Goal: Task Accomplishment & Management: Use online tool/utility

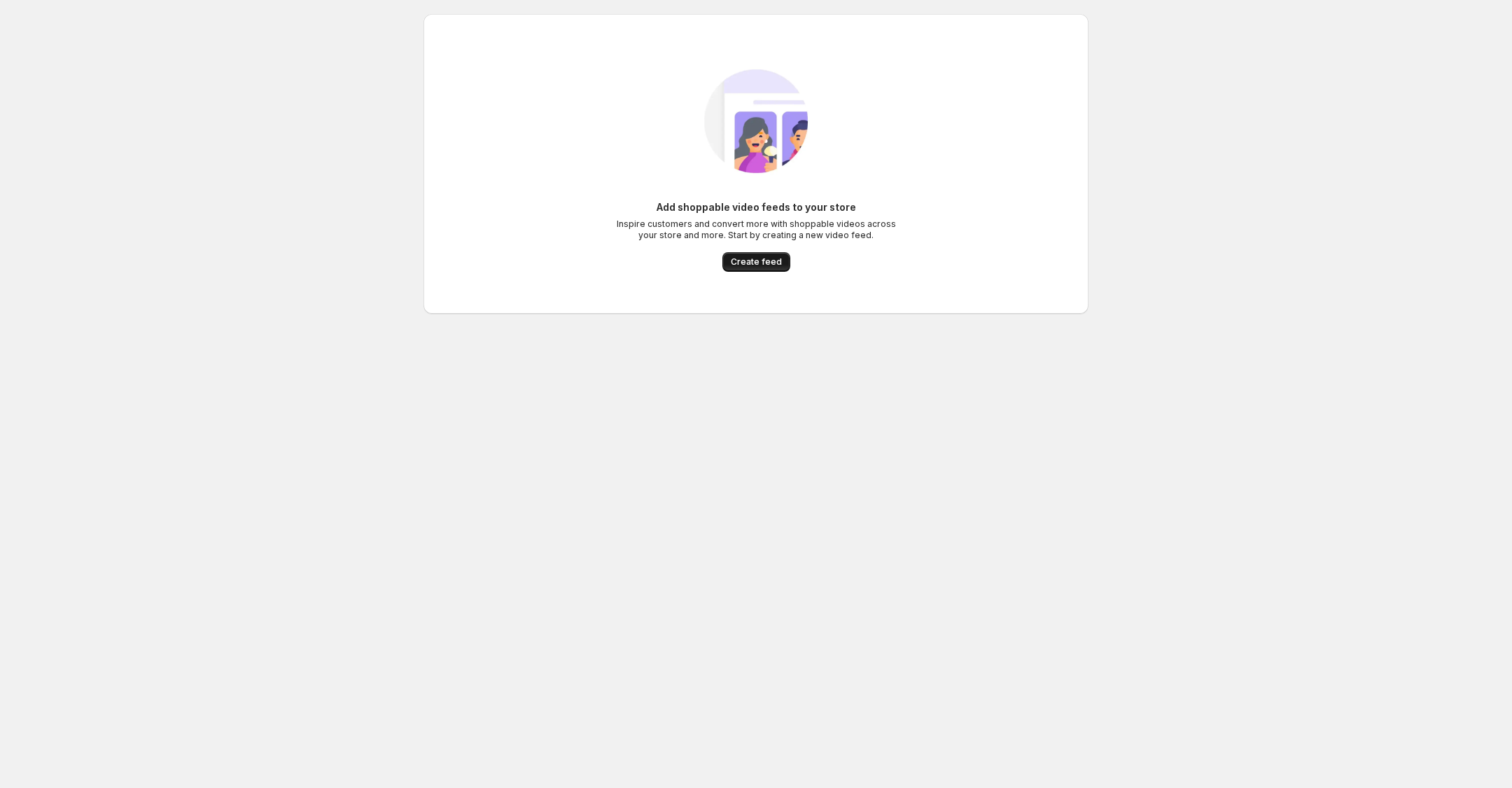
click at [759, 254] on button "Create feed" at bounding box center [756, 261] width 68 height 19
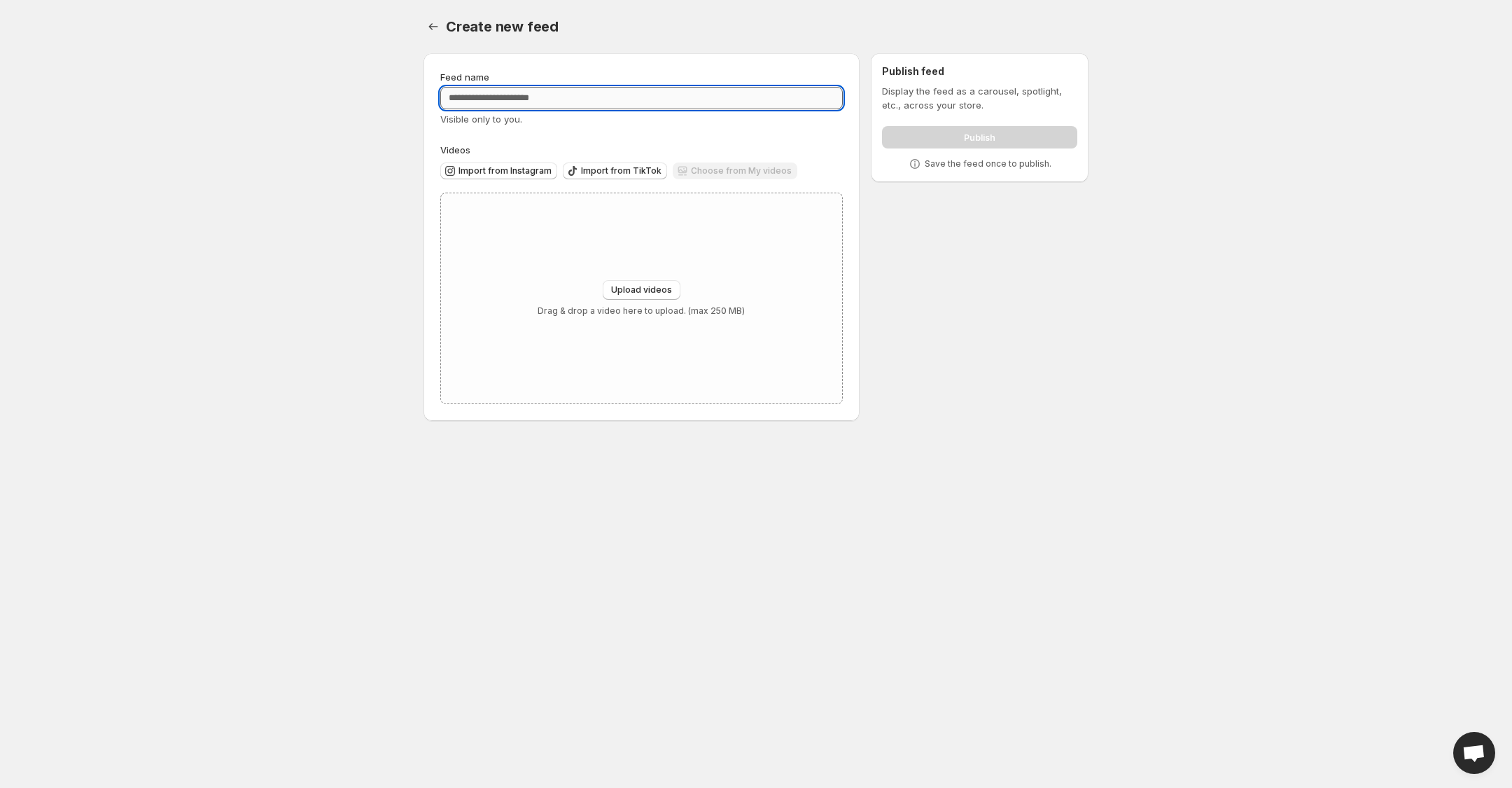
click at [569, 97] on input "Feed name" at bounding box center [642, 98] width 403 height 22
type input "**********"
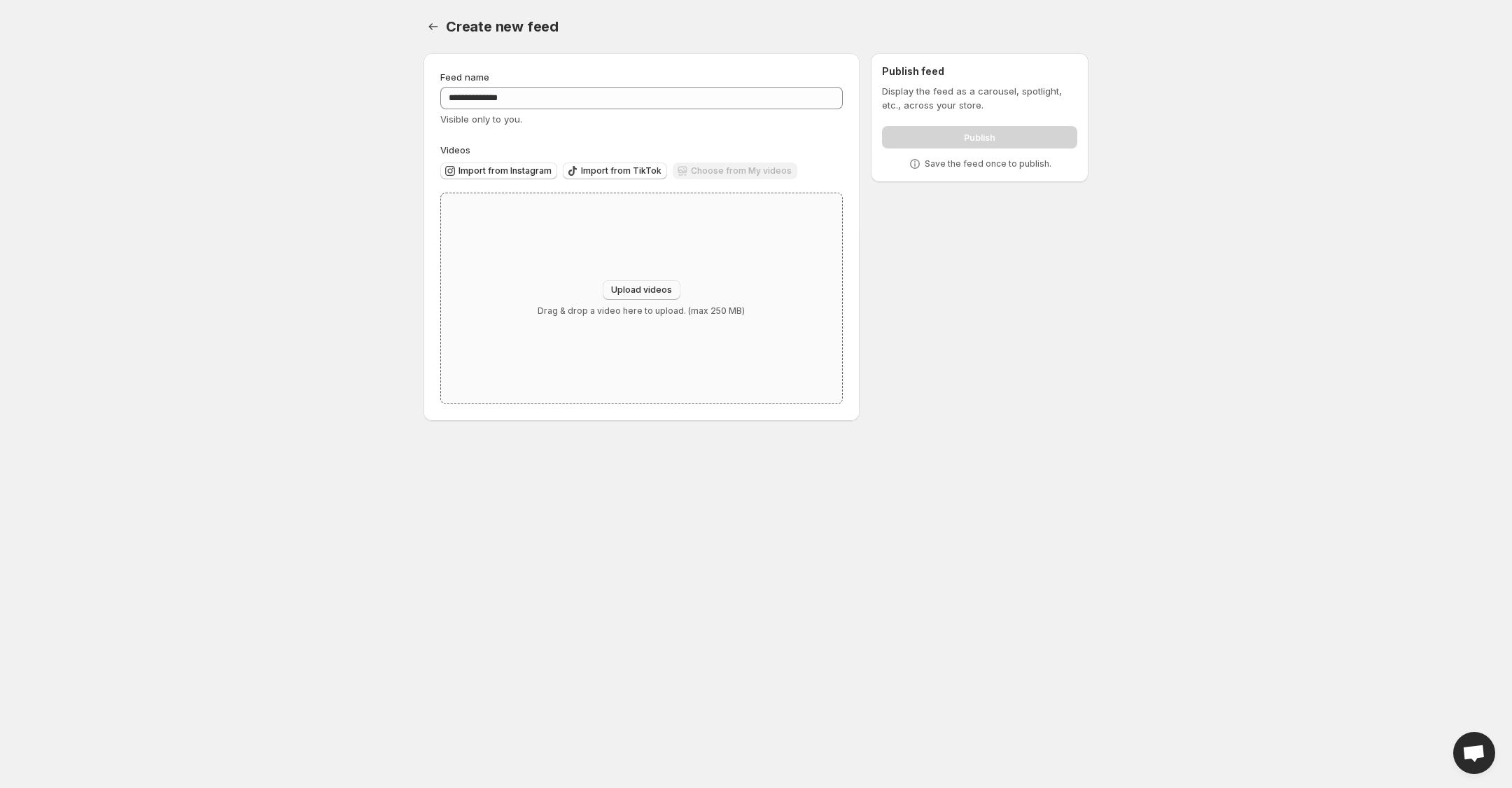
click at [662, 288] on span "Upload videos" at bounding box center [642, 290] width 61 height 11
type input "**********"
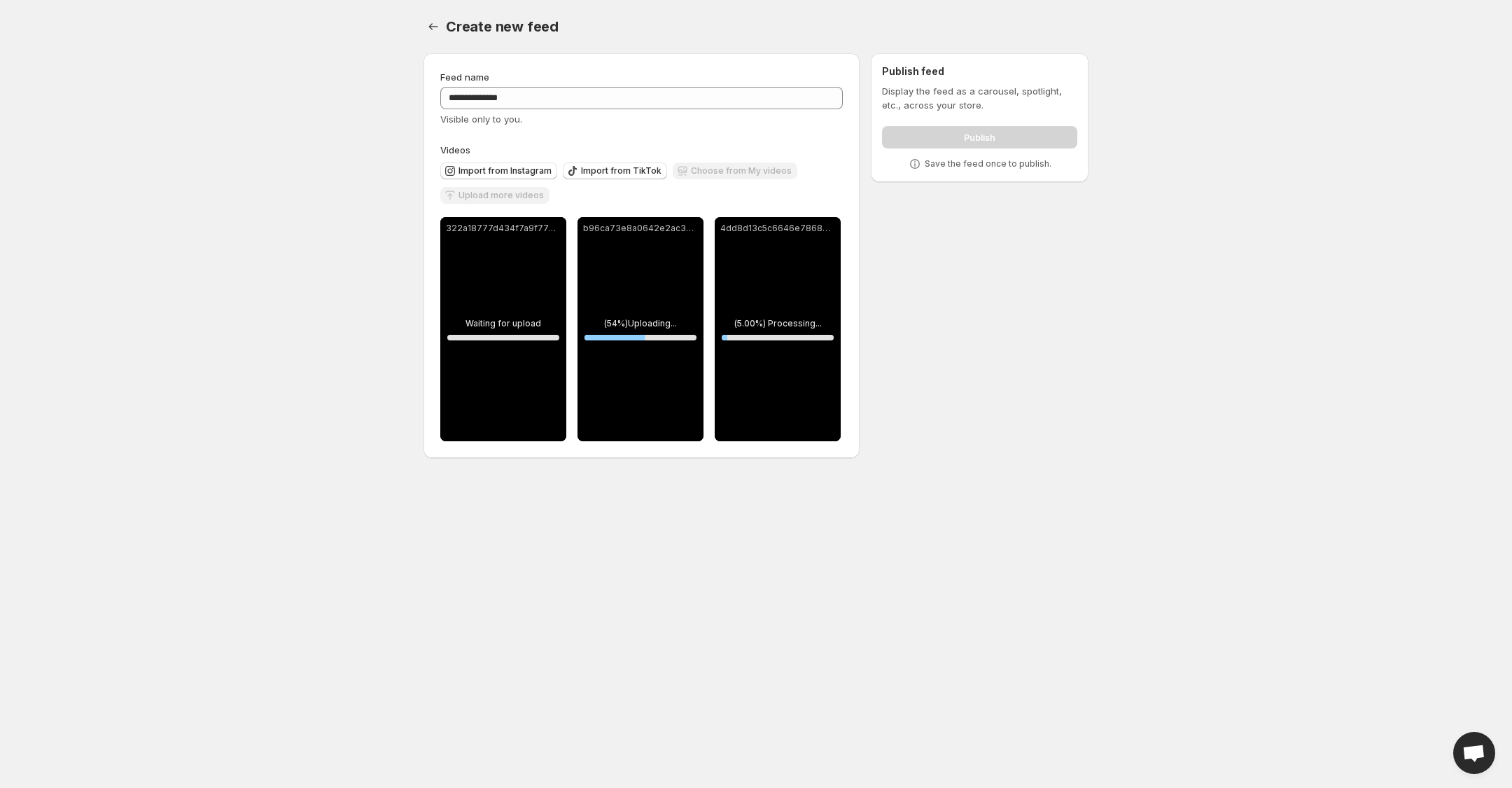
drag, startPoint x: 974, startPoint y: 615, endPoint x: 935, endPoint y: 628, distance: 41.1
click at [935, 629] on body "**********" at bounding box center [756, 394] width 1512 height 788
drag, startPoint x: 991, startPoint y: 641, endPoint x: 957, endPoint y: 675, distance: 48.1
click at [957, 674] on body "**********" at bounding box center [756, 394] width 1512 height 788
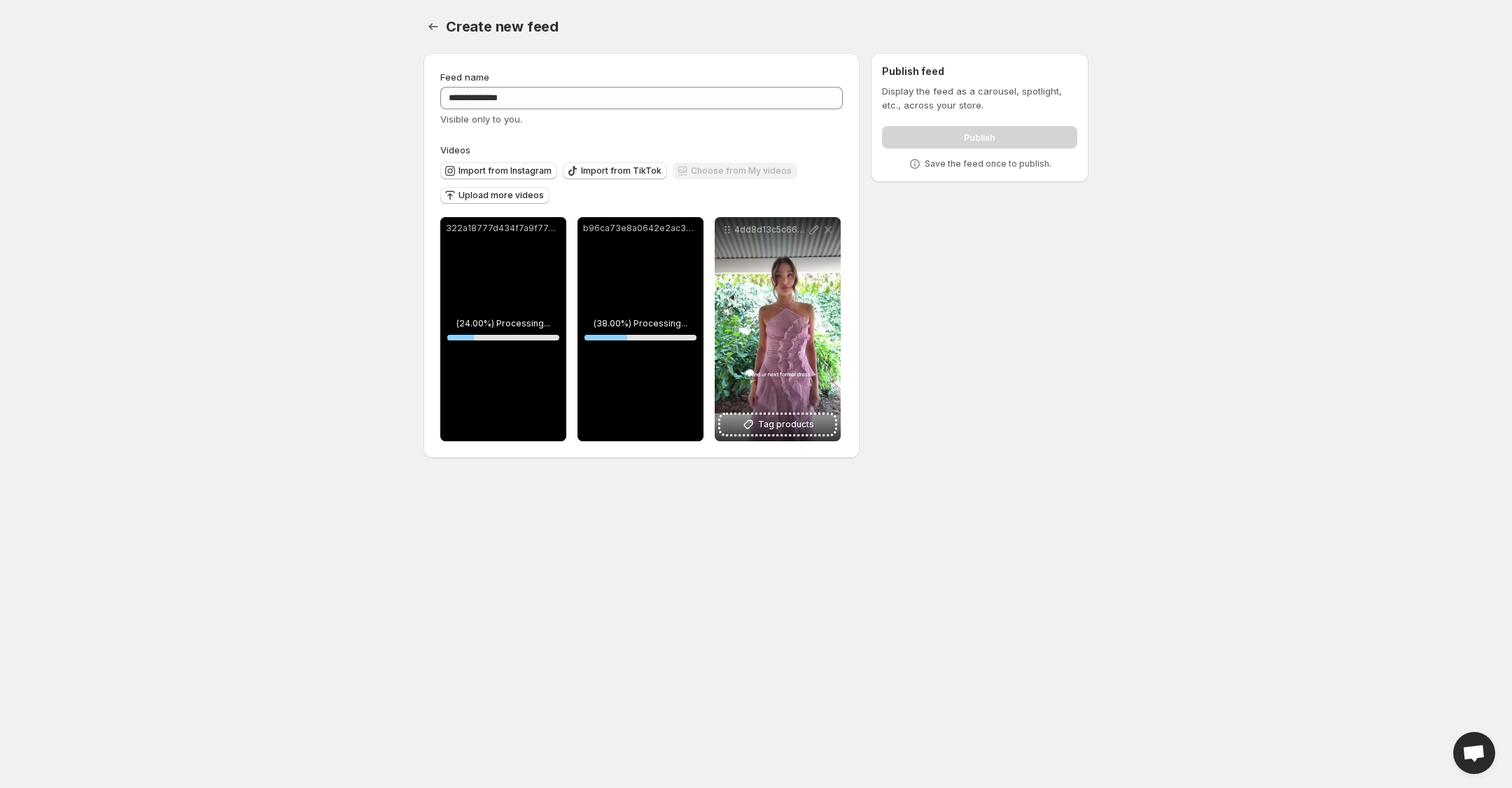
drag, startPoint x: 975, startPoint y: 659, endPoint x: 939, endPoint y: 697, distance: 52.3
drag, startPoint x: 939, startPoint y: 697, endPoint x: 908, endPoint y: 692, distance: 31.4
drag, startPoint x: 908, startPoint y: 692, endPoint x: 872, endPoint y: 685, distance: 36.7
drag, startPoint x: 872, startPoint y: 685, endPoint x: 869, endPoint y: 690, distance: 5.8
drag, startPoint x: 869, startPoint y: 690, endPoint x: 863, endPoint y: 699, distance: 10.8
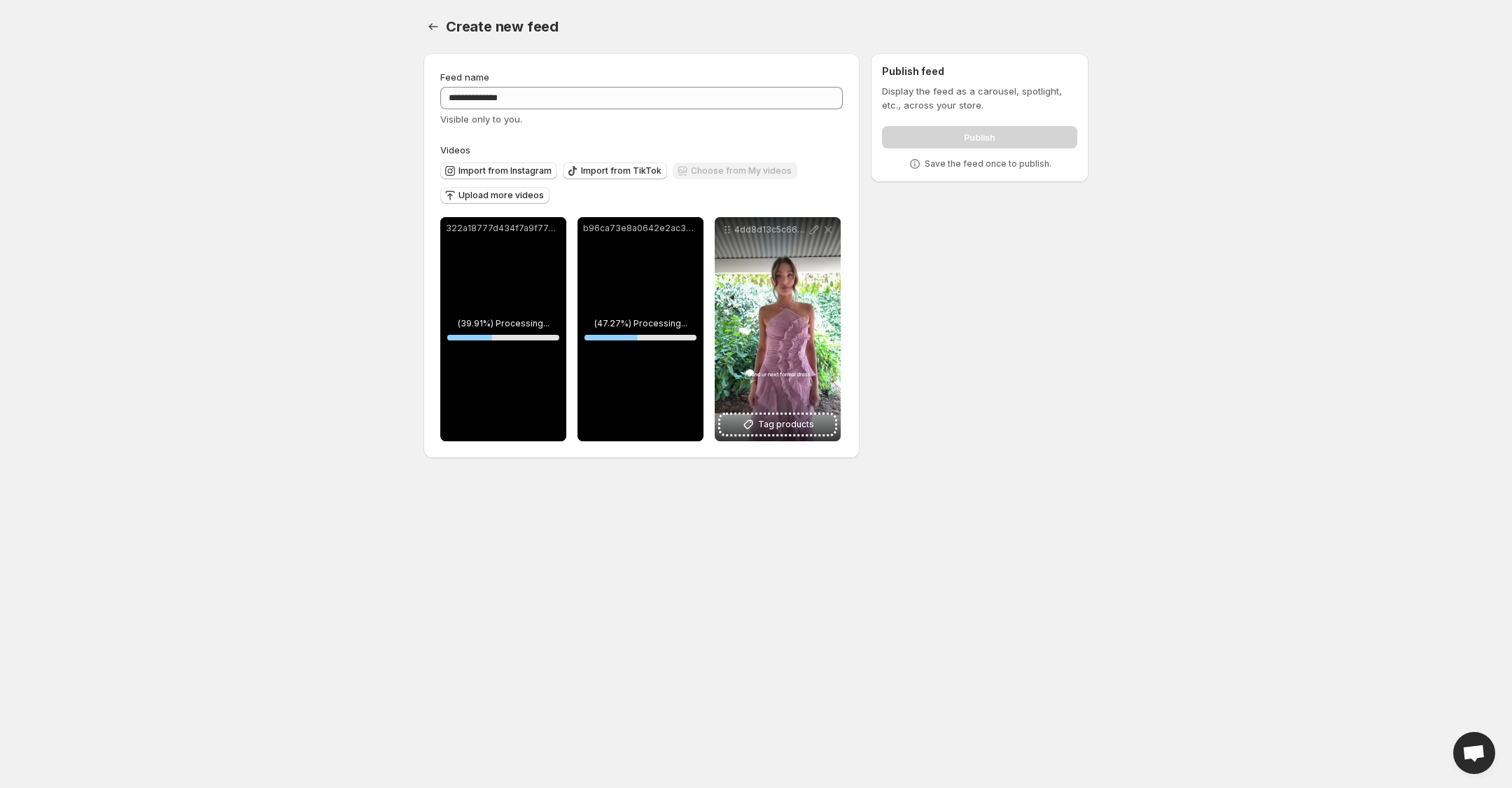
click at [863, 699] on body "**********" at bounding box center [756, 394] width 1512 height 788
drag, startPoint x: 865, startPoint y: 697, endPoint x: 849, endPoint y: 684, distance: 20.6
click at [858, 702] on body "**********" at bounding box center [756, 394] width 1512 height 788
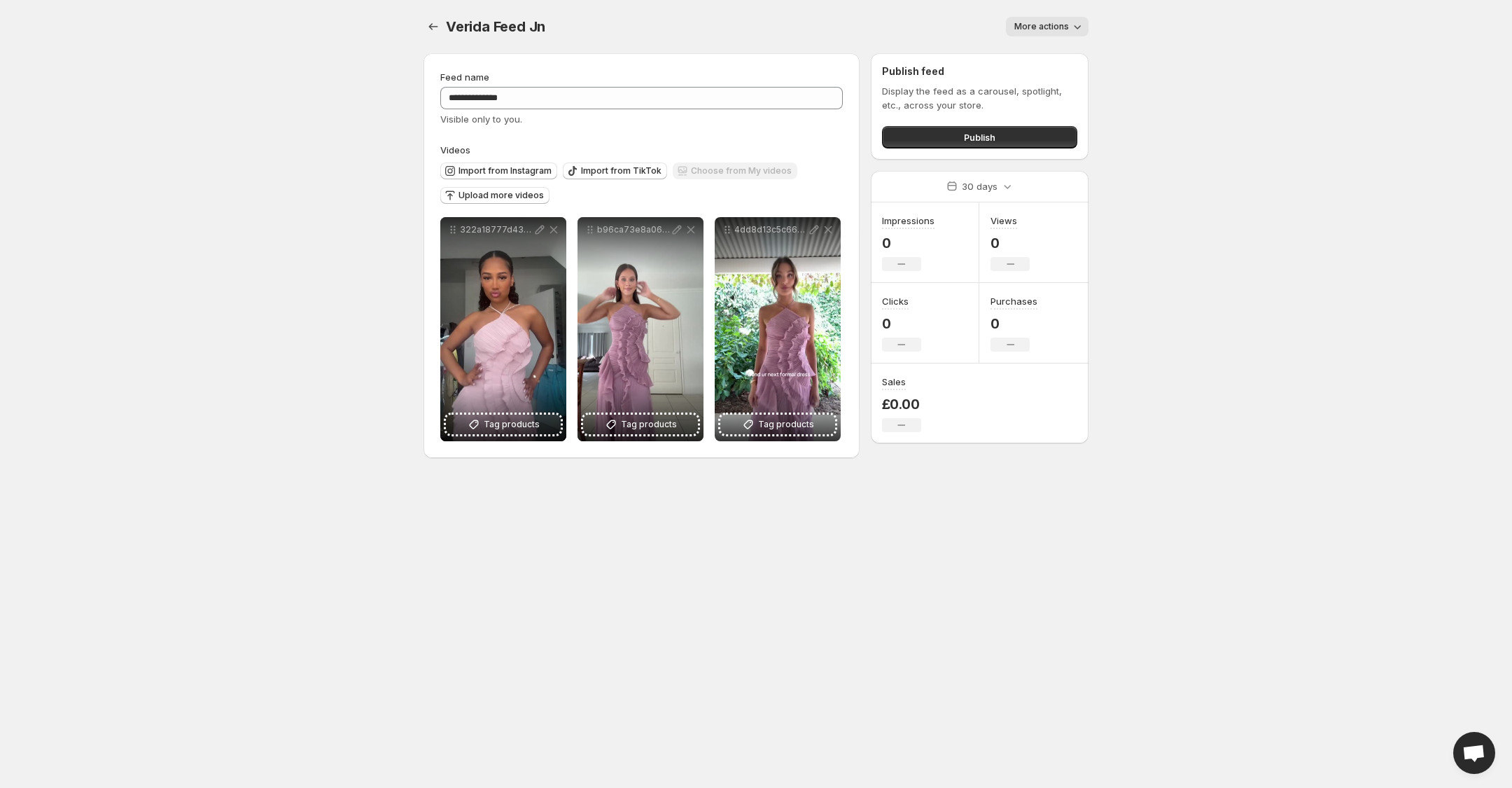
click at [1061, 27] on span "More actions" at bounding box center [1041, 27] width 54 height 11
click at [1061, 25] on span "More actions" at bounding box center [1041, 27] width 54 height 11
click at [974, 144] on button "Publish" at bounding box center [979, 137] width 195 height 22
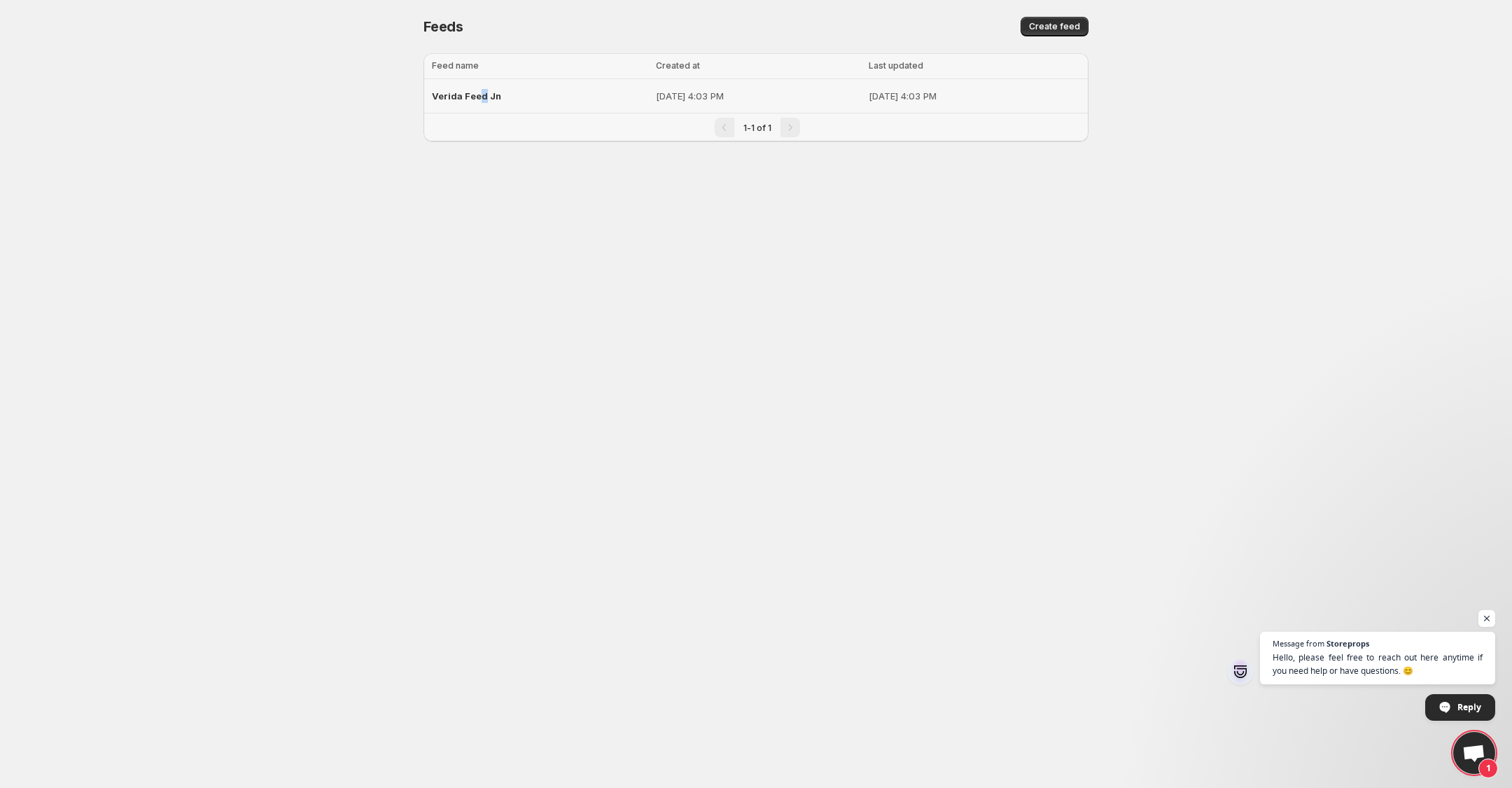
click at [481, 99] on span "Verida Feed Jn" at bounding box center [466, 96] width 69 height 11
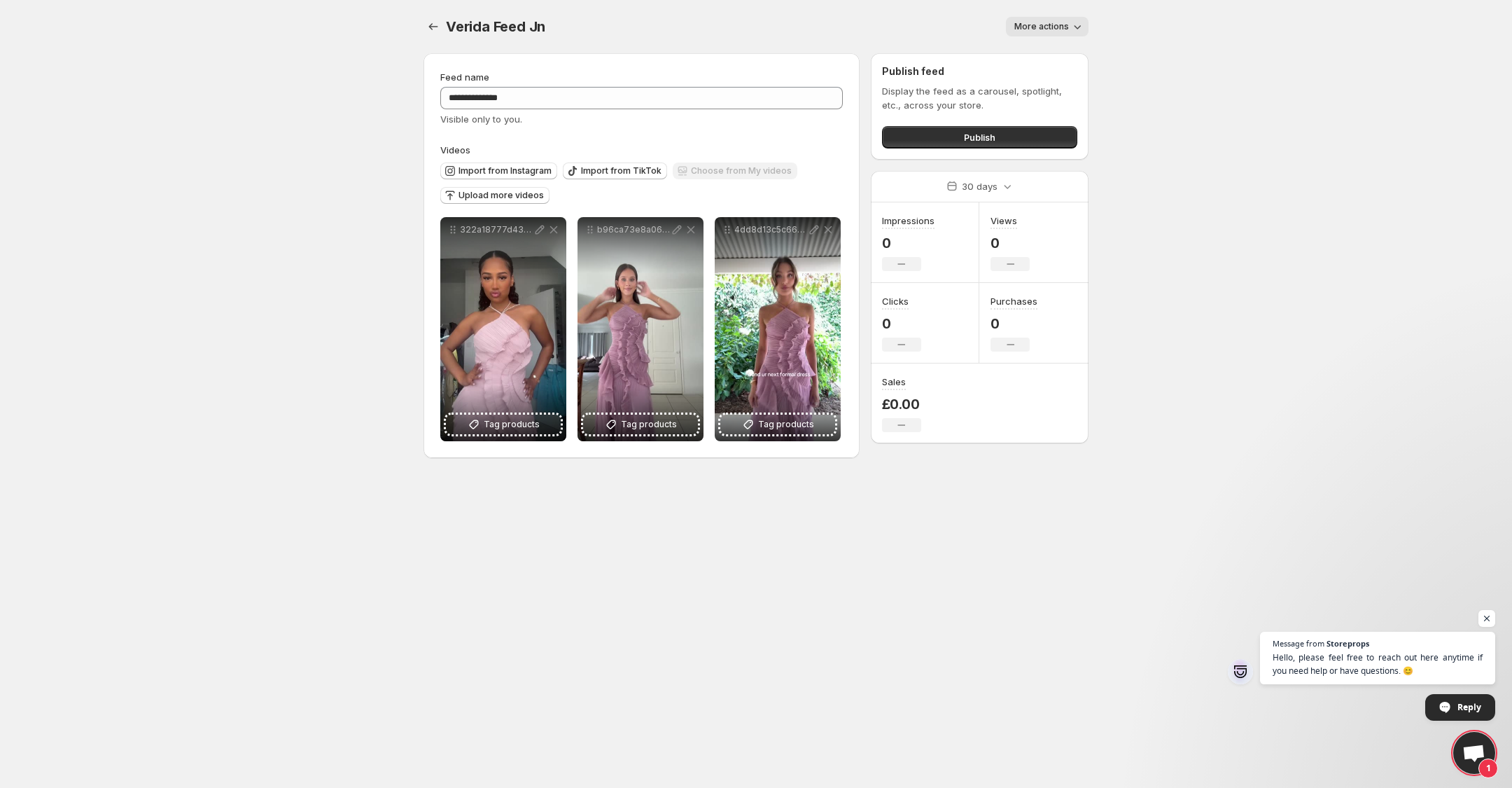
click at [1017, 266] on div "No change" at bounding box center [1010, 263] width 39 height 14
click at [1055, 18] on button "More actions" at bounding box center [1046, 26] width 82 height 19
click at [923, 137] on button "Publish" at bounding box center [979, 137] width 195 height 22
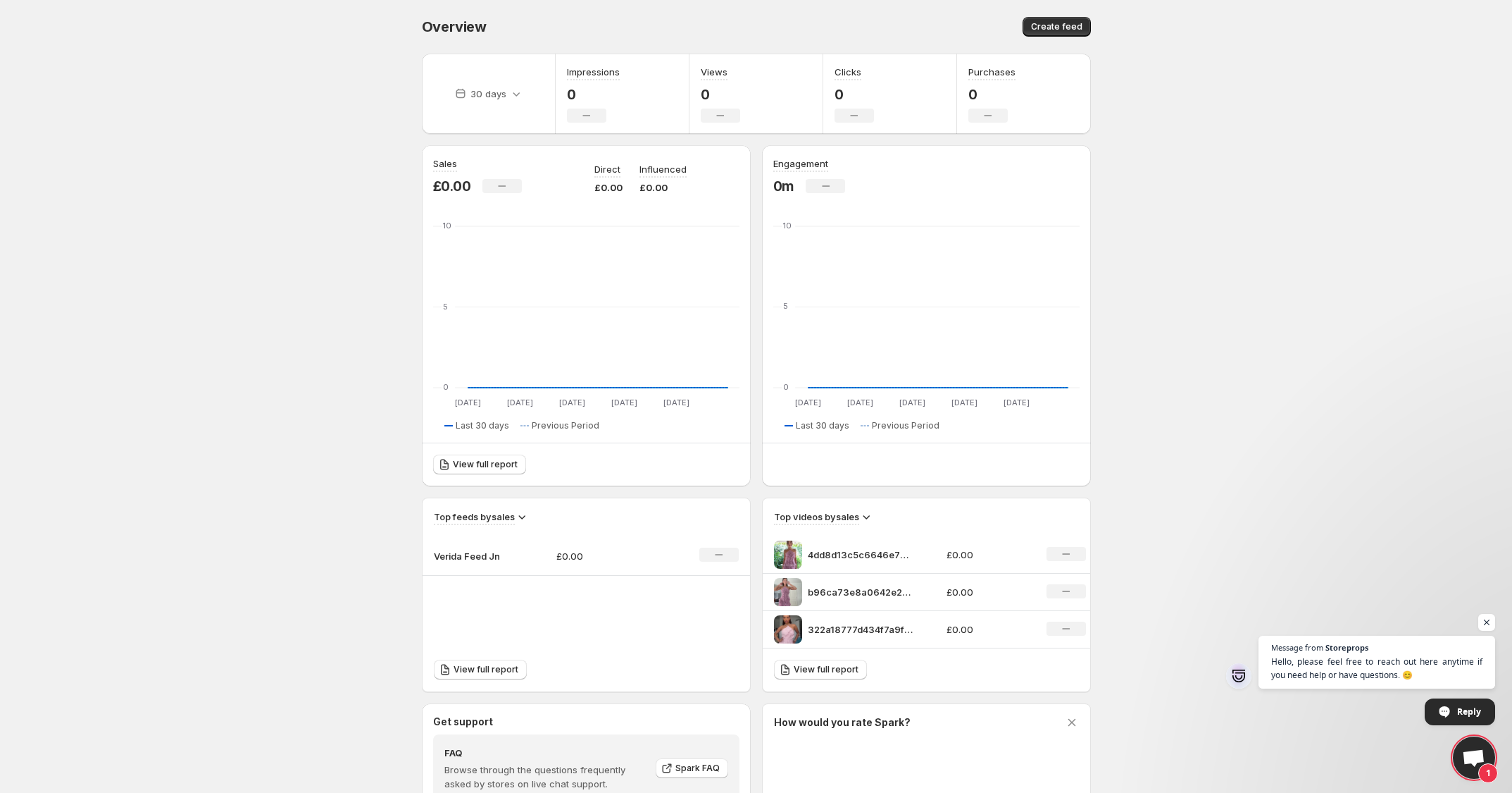
drag, startPoint x: 195, startPoint y: 340, endPoint x: 118, endPoint y: 456, distance: 139.2
click at [118, 457] on body "Home Feeds Videos Subscription Settings Overview. This page is ready Overview C…" at bounding box center [756, 396] width 1512 height 793
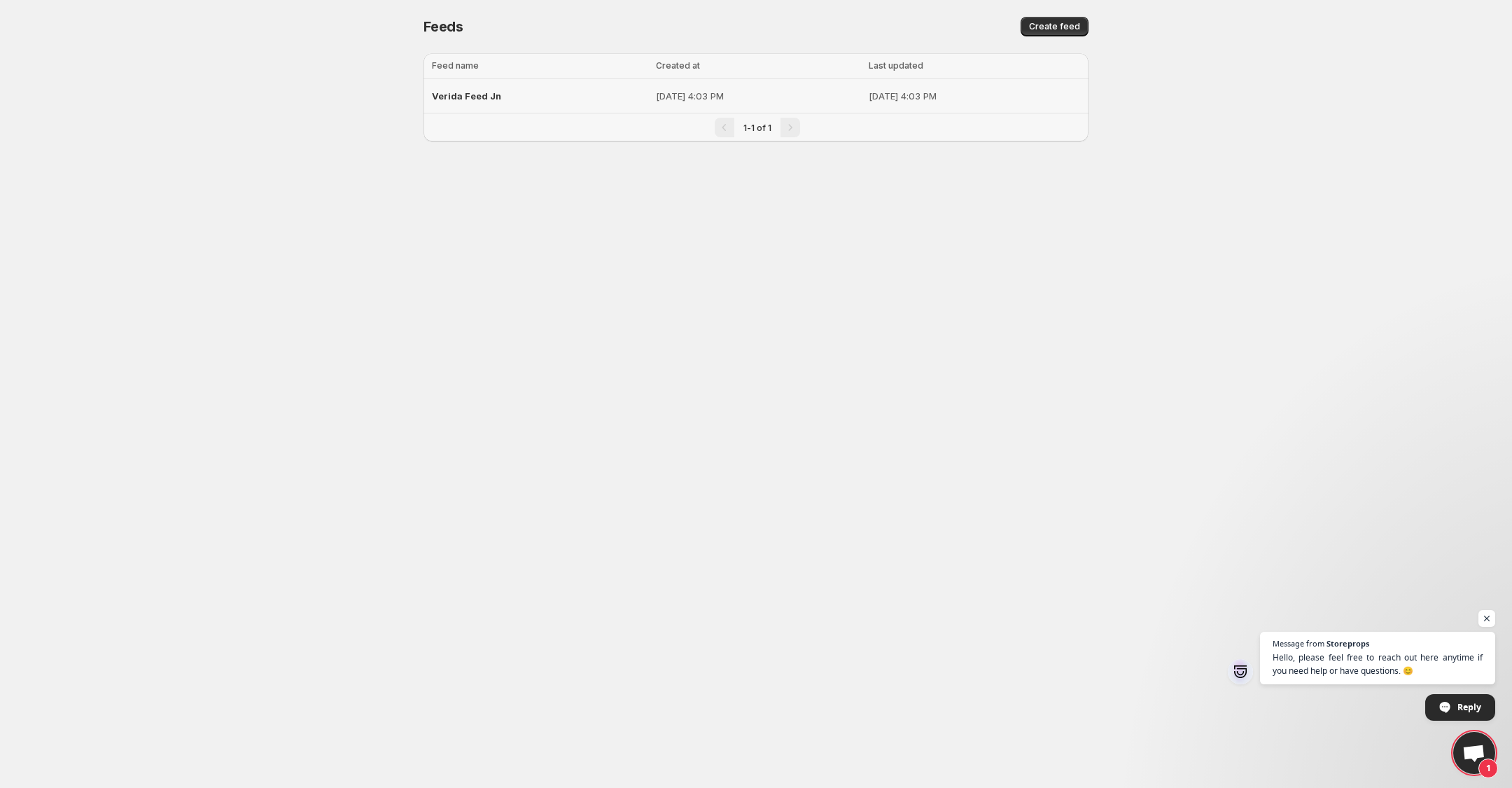
click at [656, 94] on p "[DATE] 4:03 PM" at bounding box center [757, 95] width 204 height 14
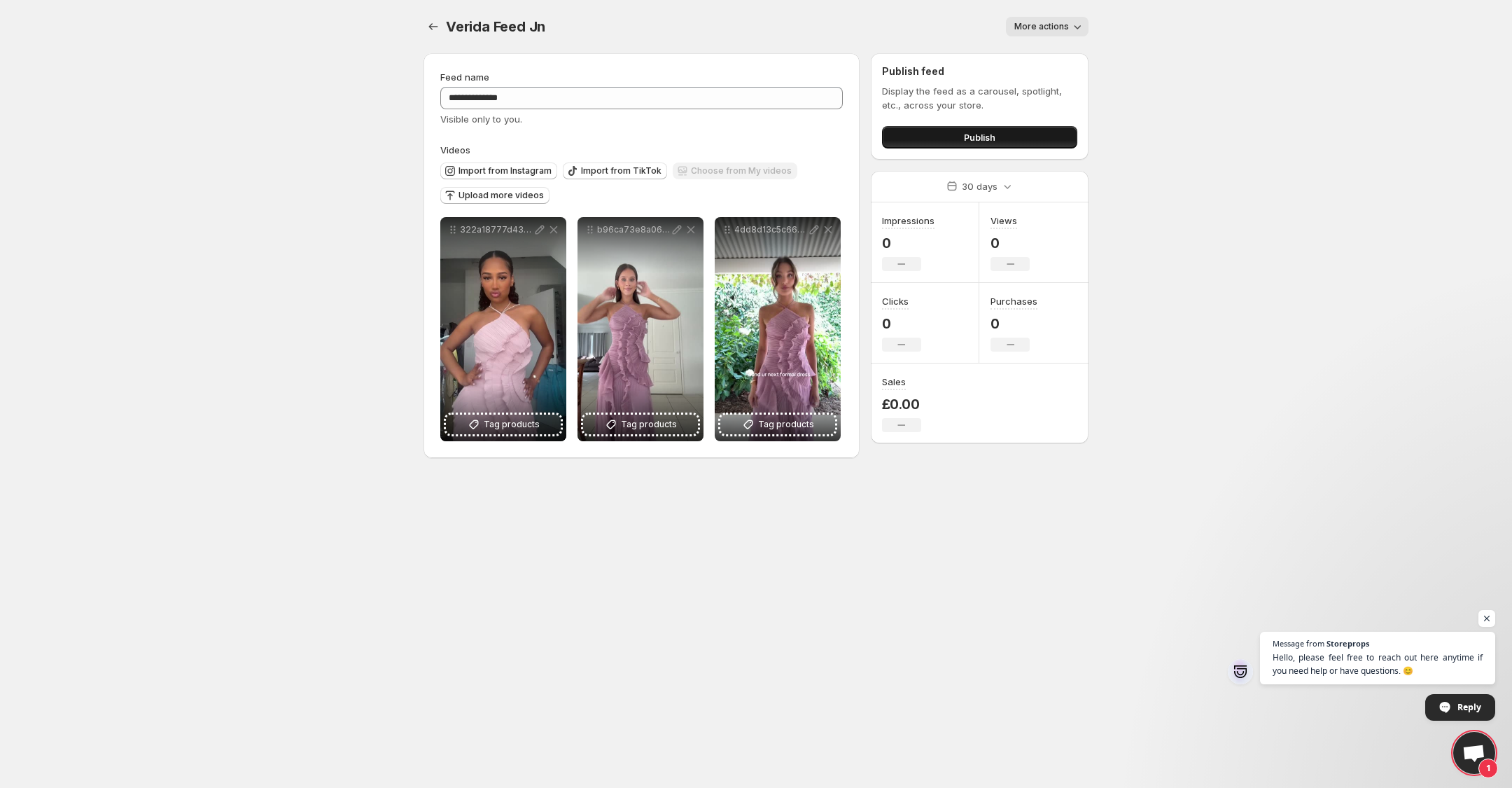
click at [915, 146] on button "Publish" at bounding box center [979, 137] width 195 height 22
click at [938, 140] on button "Publish" at bounding box center [979, 137] width 195 height 22
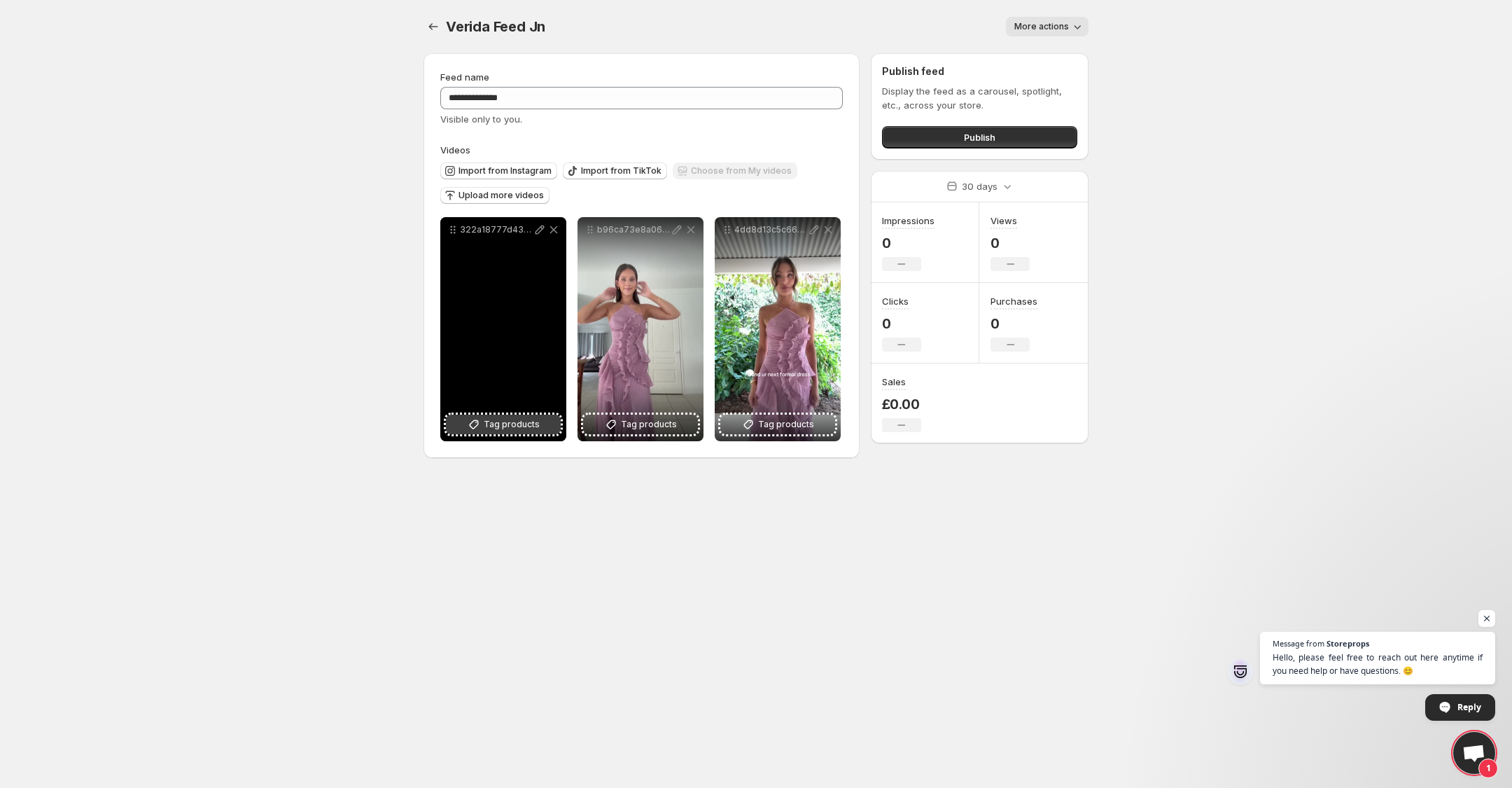
click at [520, 421] on span "Tag products" at bounding box center [512, 424] width 56 height 14
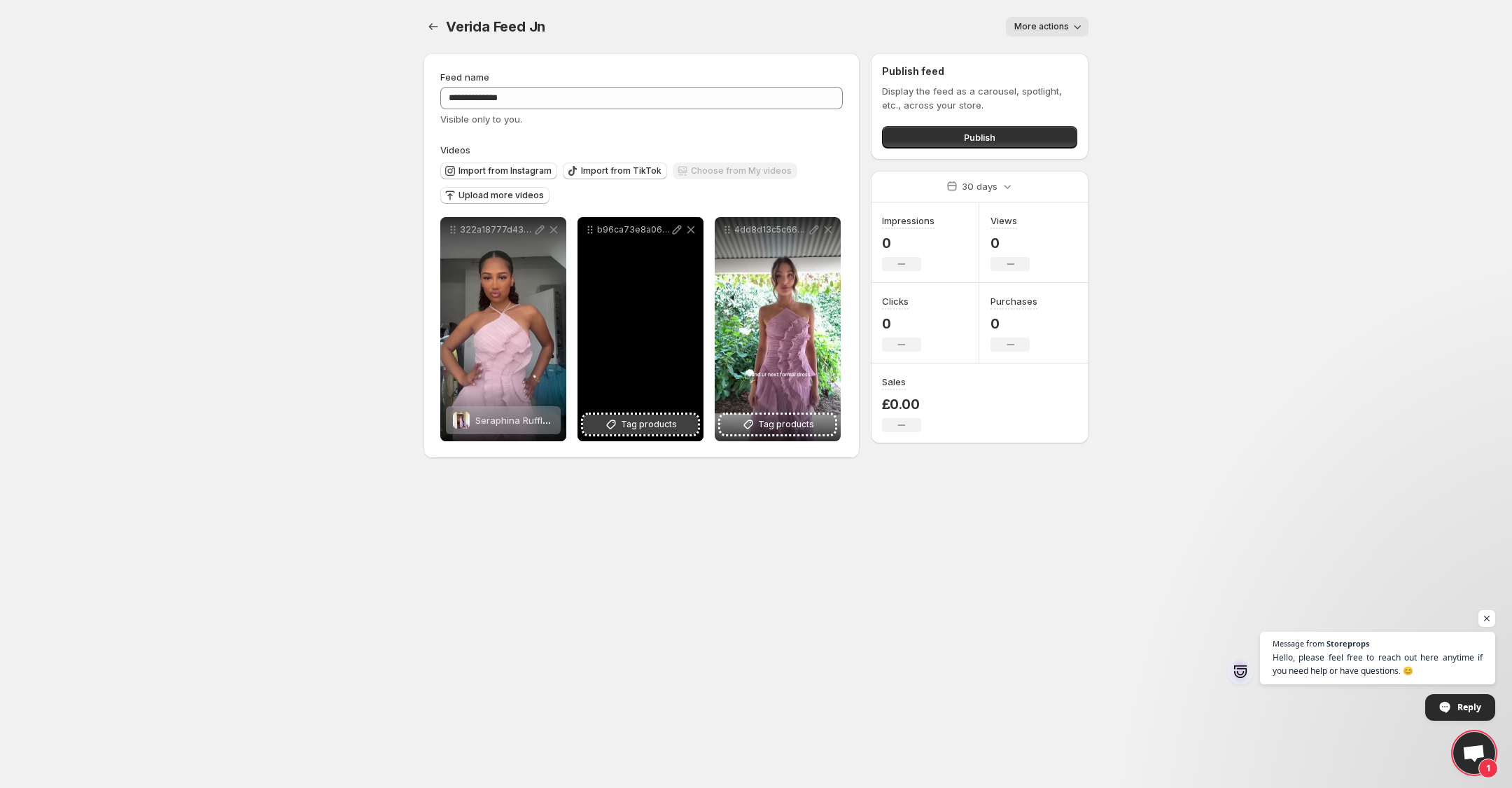
click at [635, 430] on span "Tag products" at bounding box center [648, 424] width 56 height 14
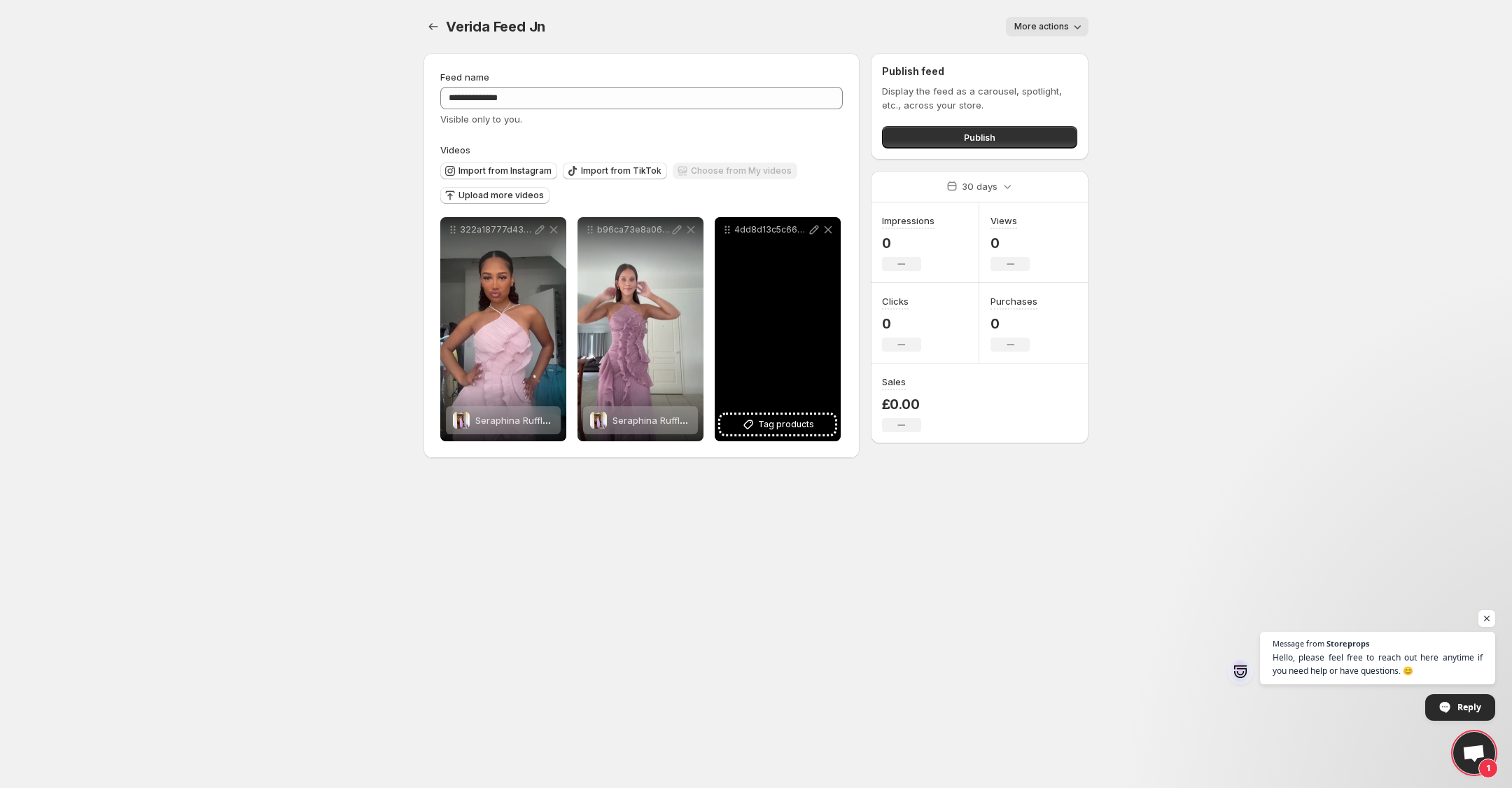
click at [762, 436] on div "4dd8d13c5c6646e78689ebf27b690381HD-1080p-72Mbps-50680790" at bounding box center [778, 329] width 126 height 224
click at [751, 430] on icon at bounding box center [748, 424] width 14 height 14
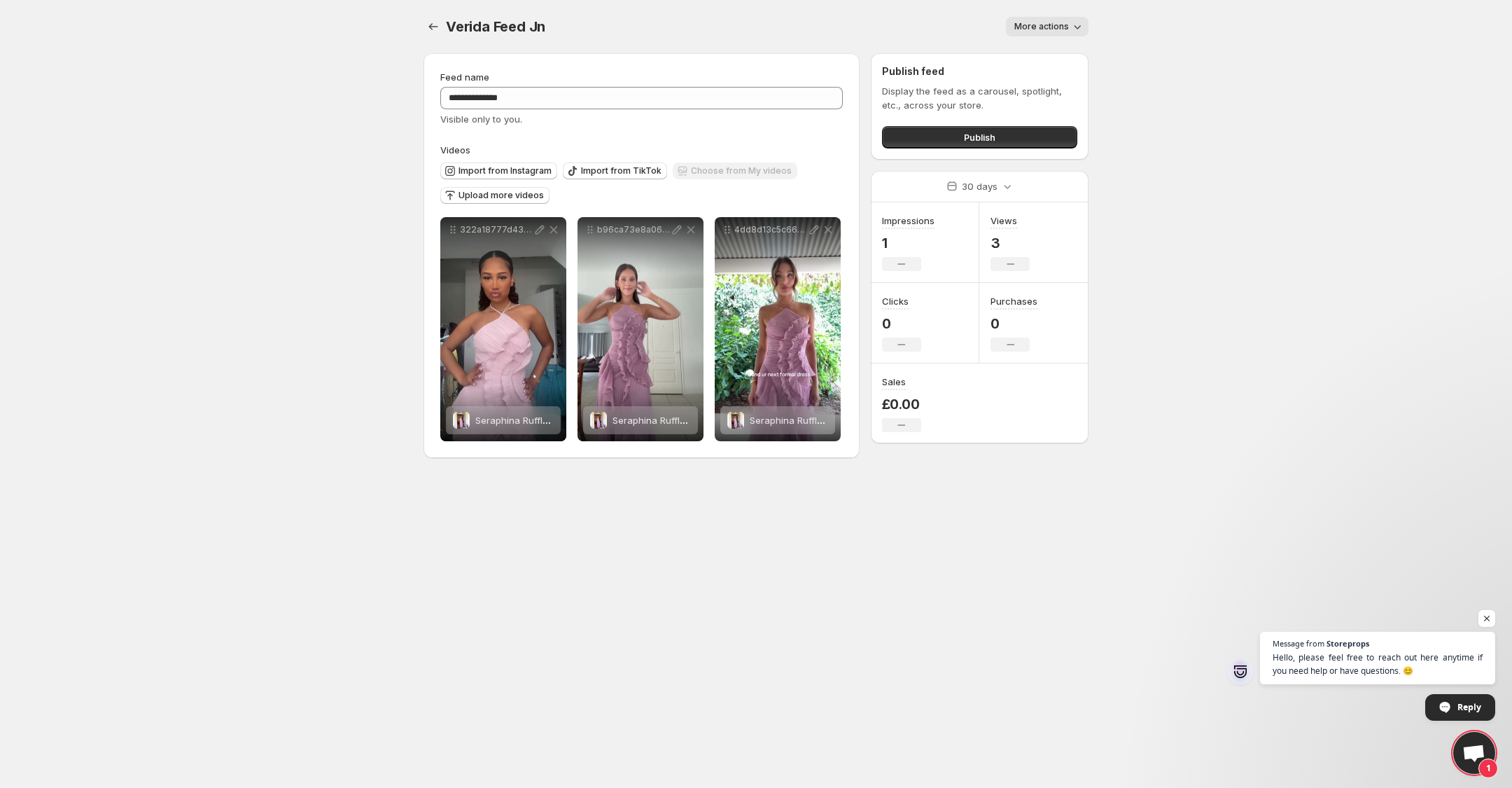
click at [420, 30] on div "**********" at bounding box center [756, 237] width 698 height 475
click at [427, 22] on icon "Settings" at bounding box center [433, 26] width 14 height 14
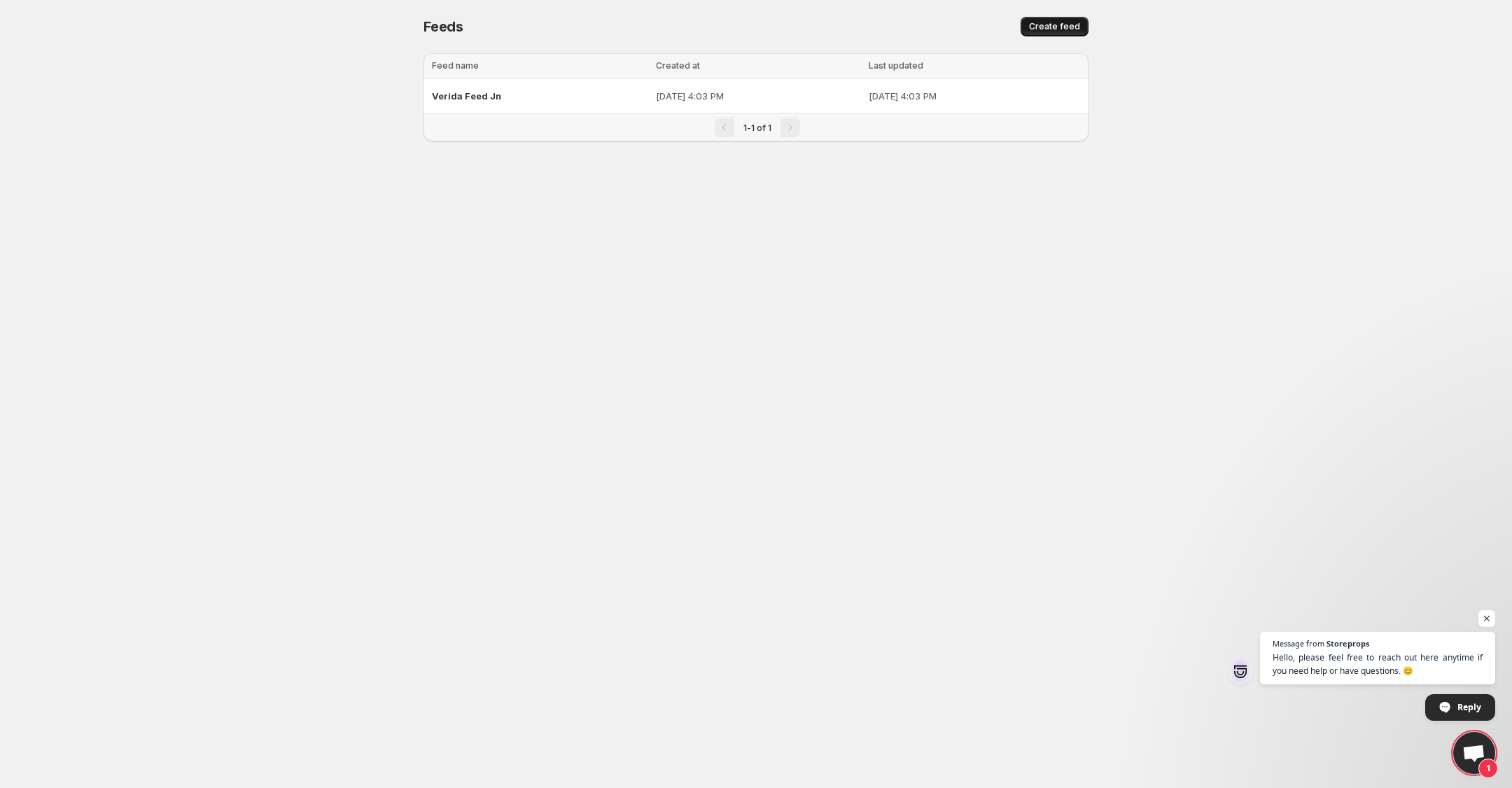
click at [1082, 18] on button "Create feed" at bounding box center [1055, 26] width 68 height 19
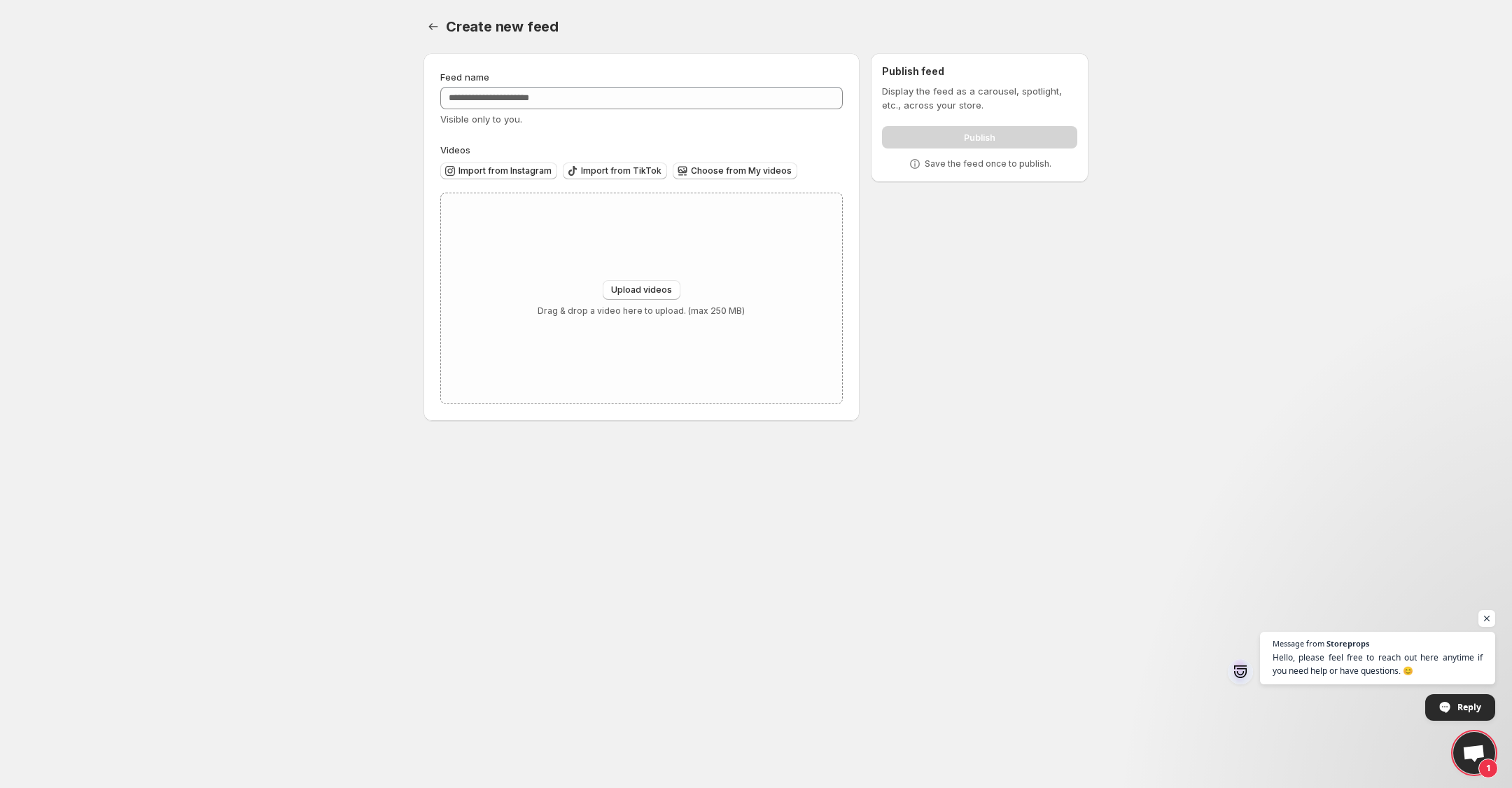
click at [519, 84] on div "Feed name Visible only to you." at bounding box center [642, 98] width 403 height 56
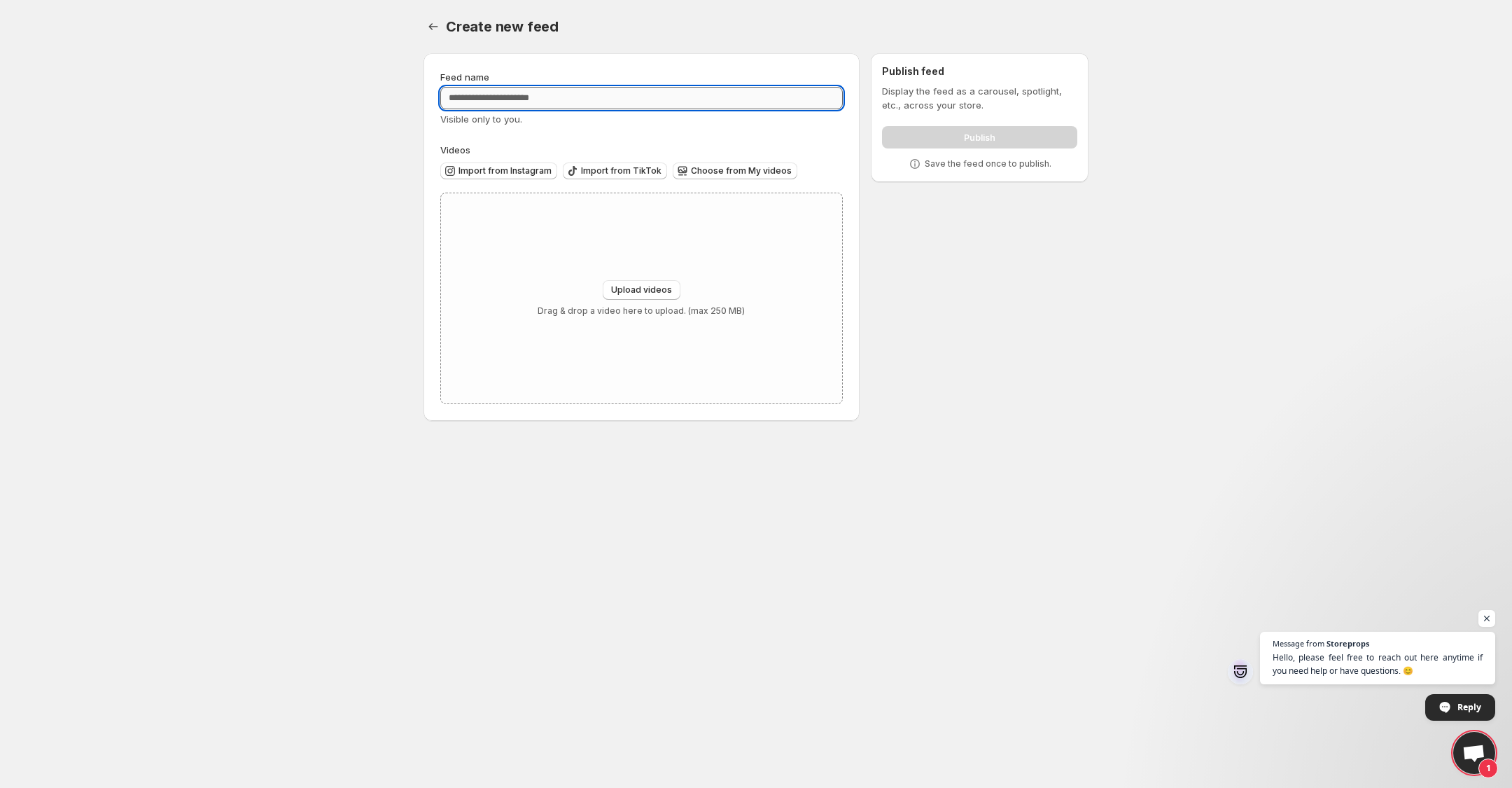
click at [526, 99] on input "Feed name" at bounding box center [642, 98] width 403 height 22
click at [438, 28] on icon "Settings" at bounding box center [433, 26] width 14 height 14
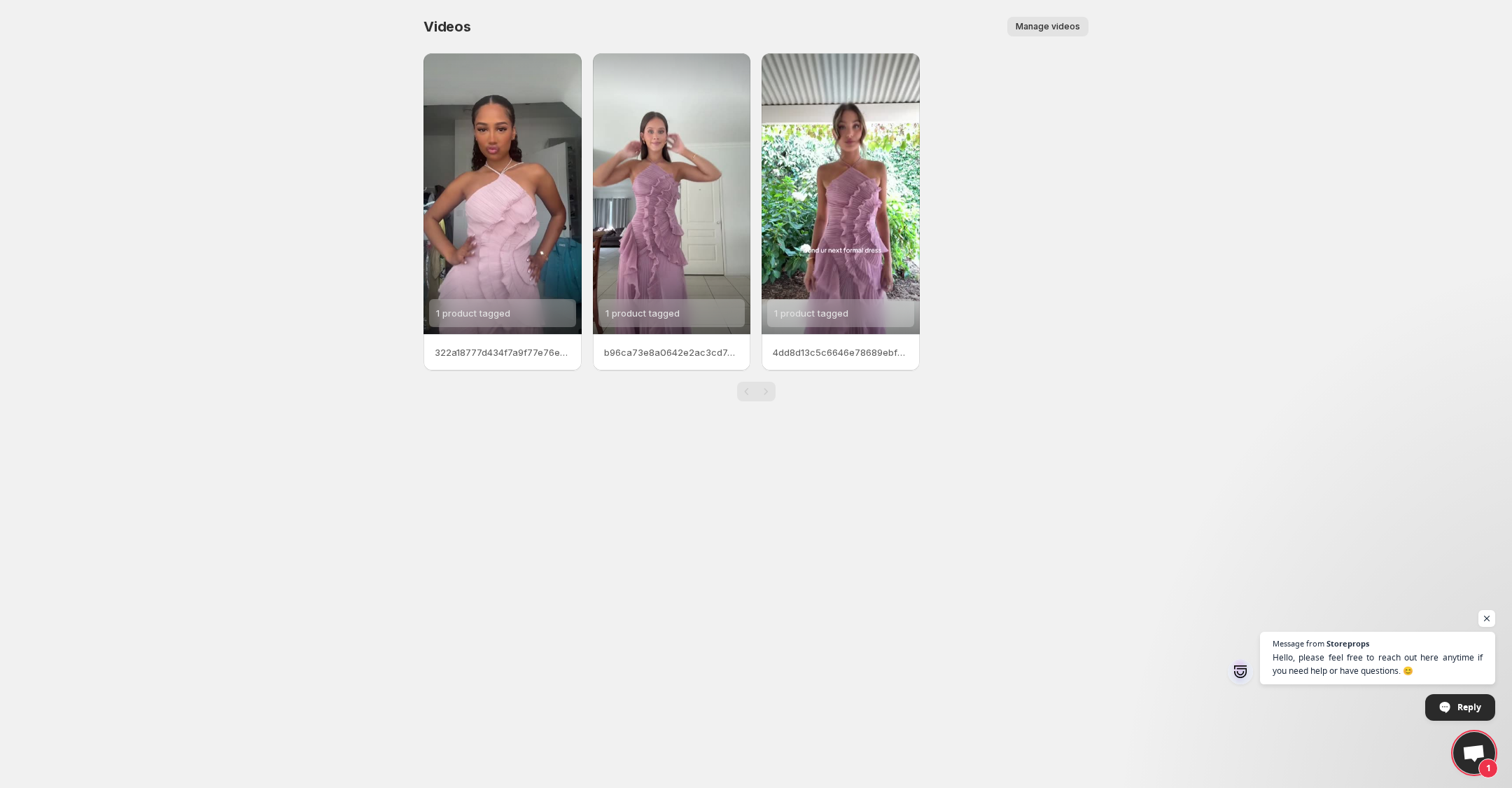
click at [1051, 30] on span "Manage videos" at bounding box center [1048, 27] width 65 height 11
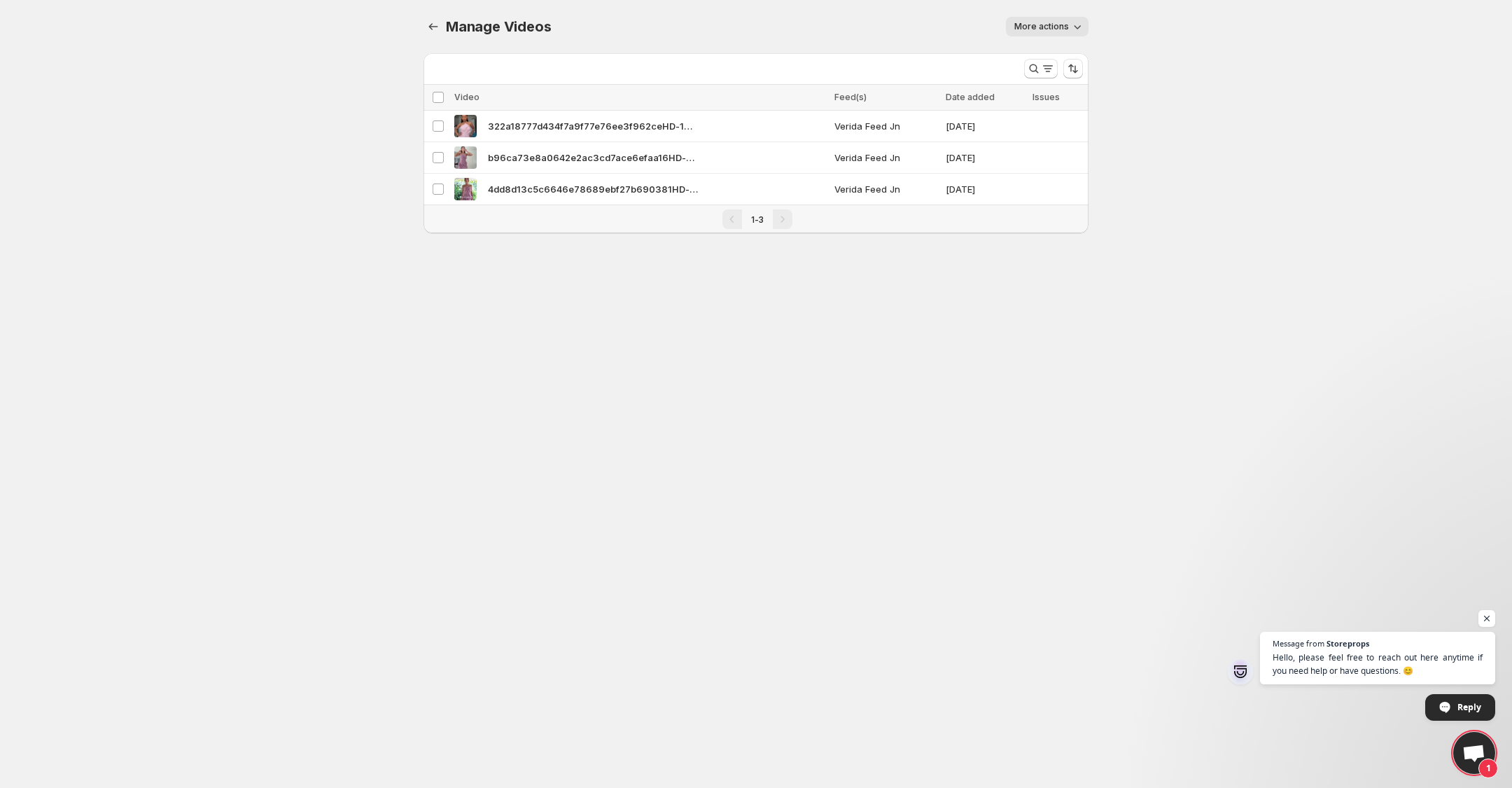
click at [1050, 30] on span "More actions" at bounding box center [1041, 27] width 54 height 11
click at [432, 27] on icon "Manage Videos" at bounding box center [433, 26] width 14 height 14
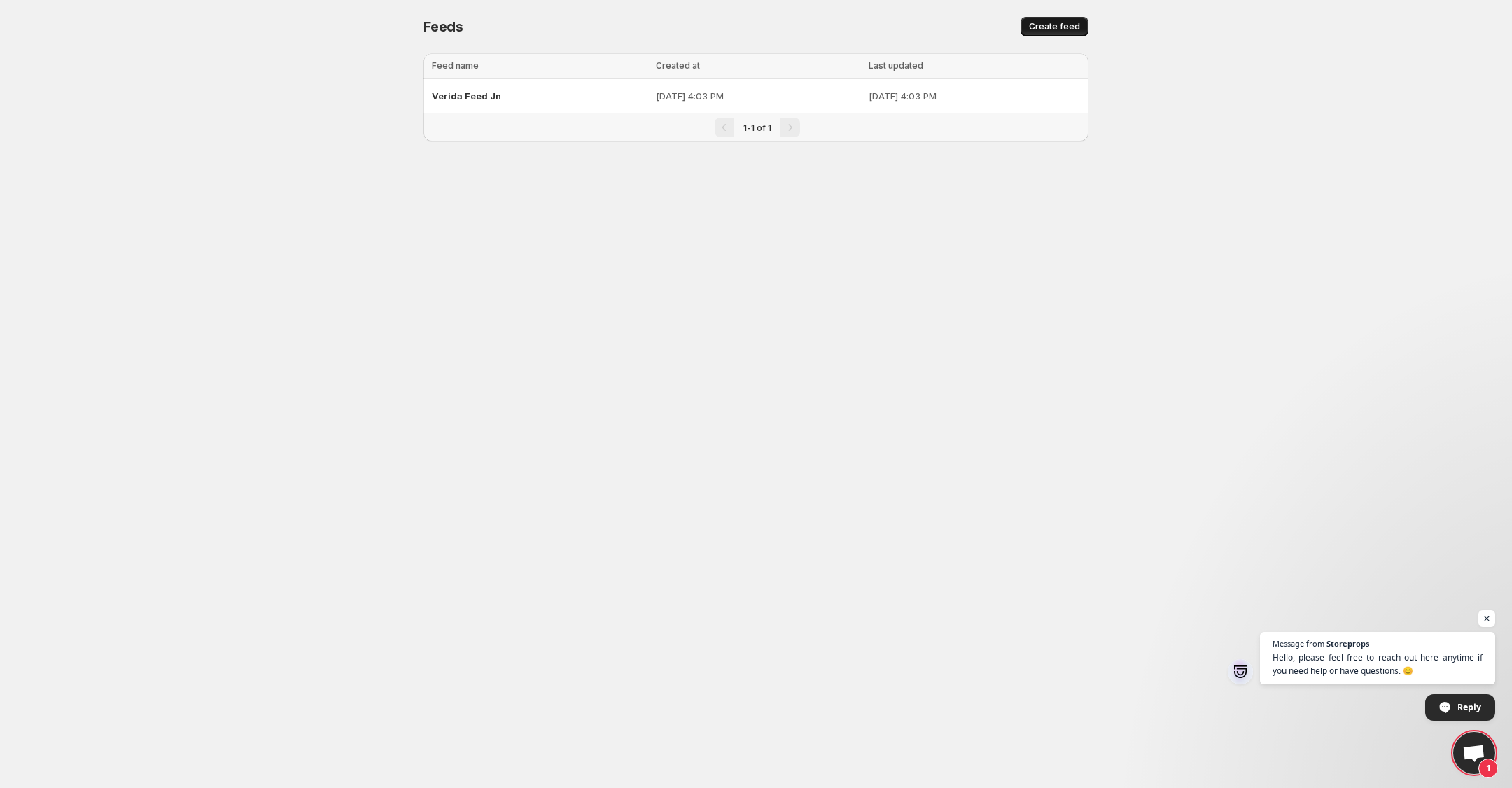
click at [1086, 22] on button "Create feed" at bounding box center [1055, 26] width 68 height 19
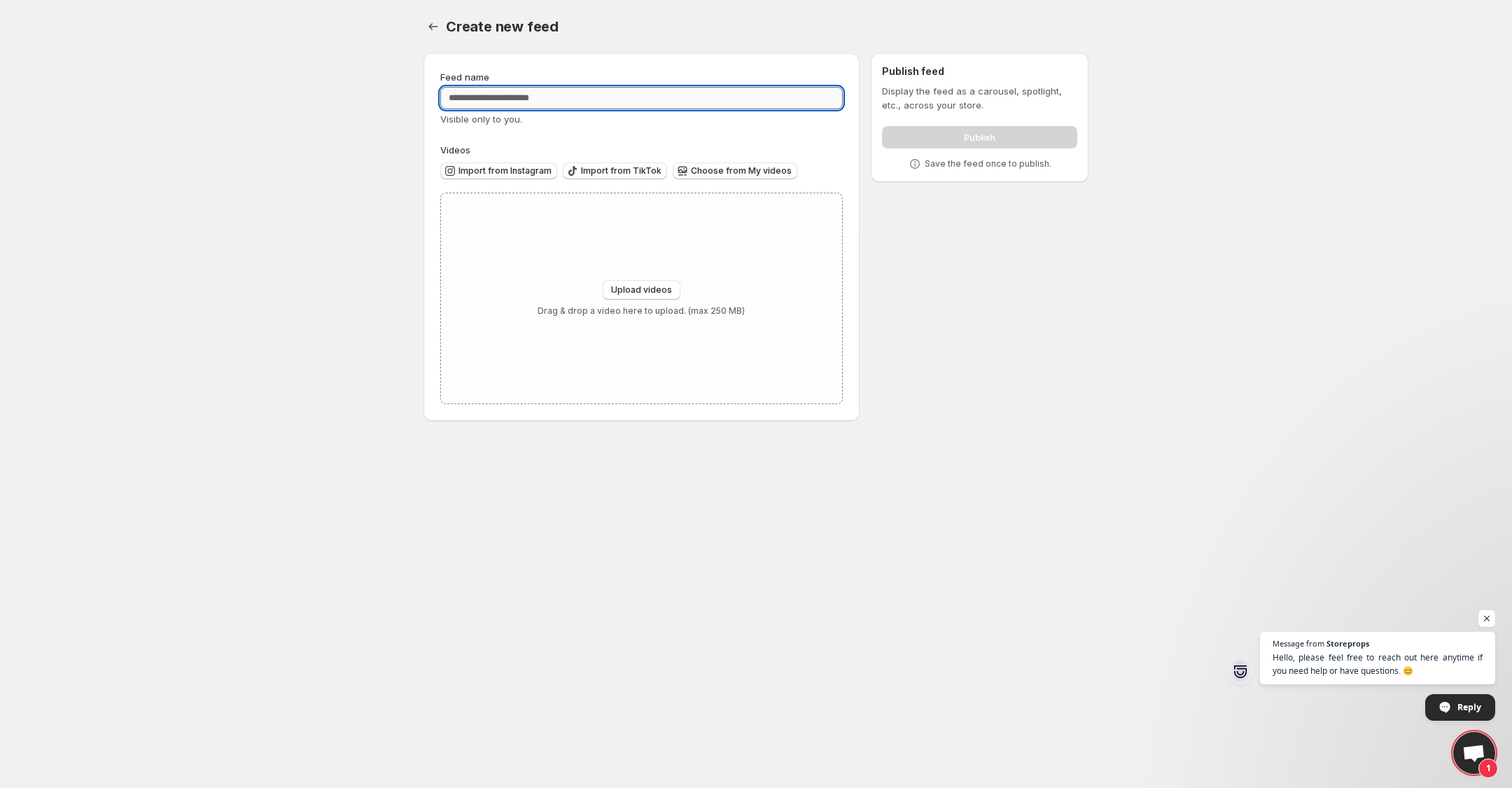
click at [632, 108] on input "Feed name" at bounding box center [642, 98] width 403 height 22
type input "*********"
click at [587, 263] on div "Upload videos Drag & drop a video here to upload. (max 250 MB)" at bounding box center [642, 297] width 401 height 210
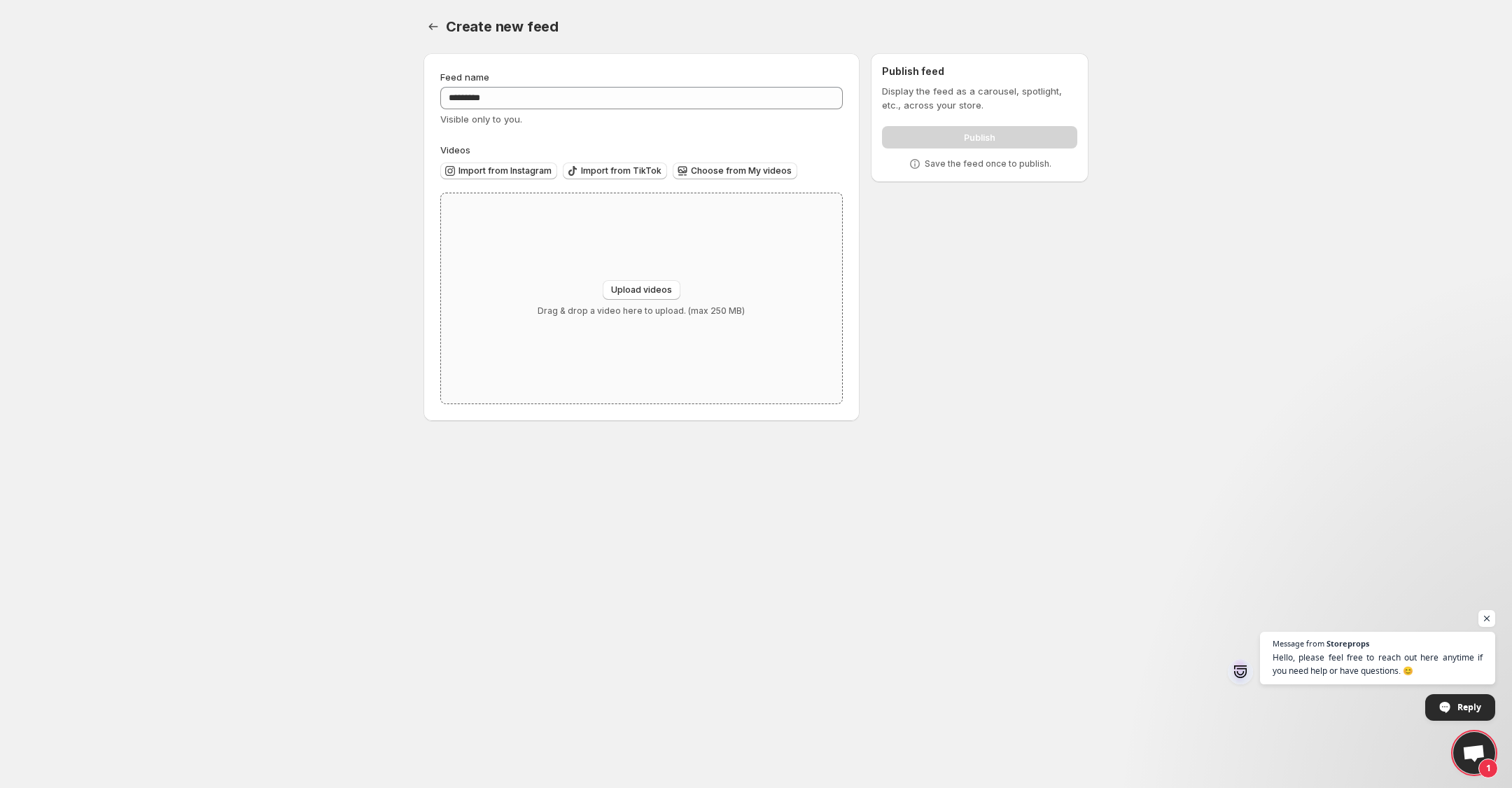
type input "**********"
click at [720, 175] on span "Choose from My videos" at bounding box center [741, 171] width 101 height 11
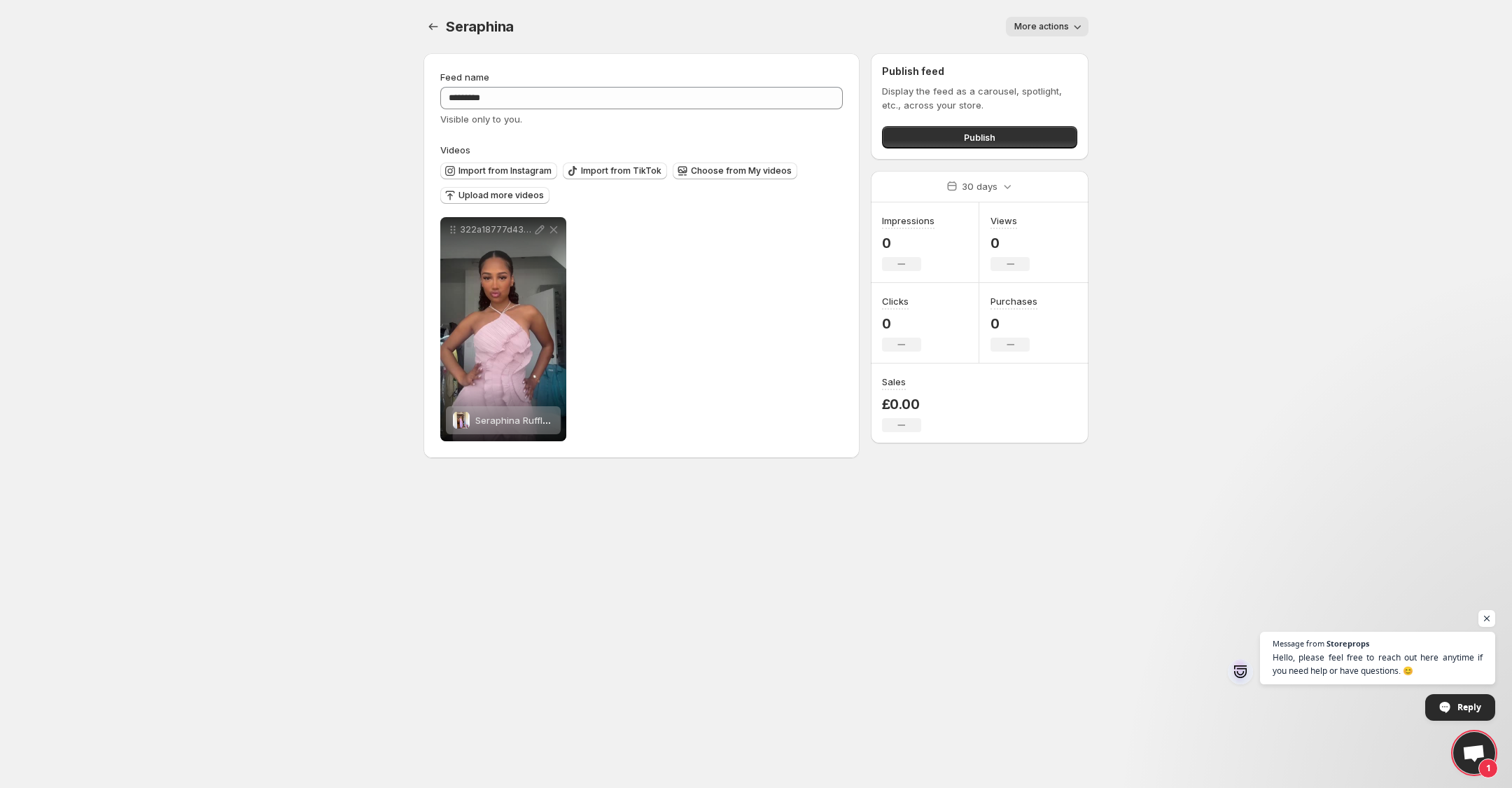
click at [1029, 25] on span "More actions" at bounding box center [1041, 27] width 54 height 11
click at [1031, 56] on span "Delete" at bounding box center [1031, 55] width 28 height 11
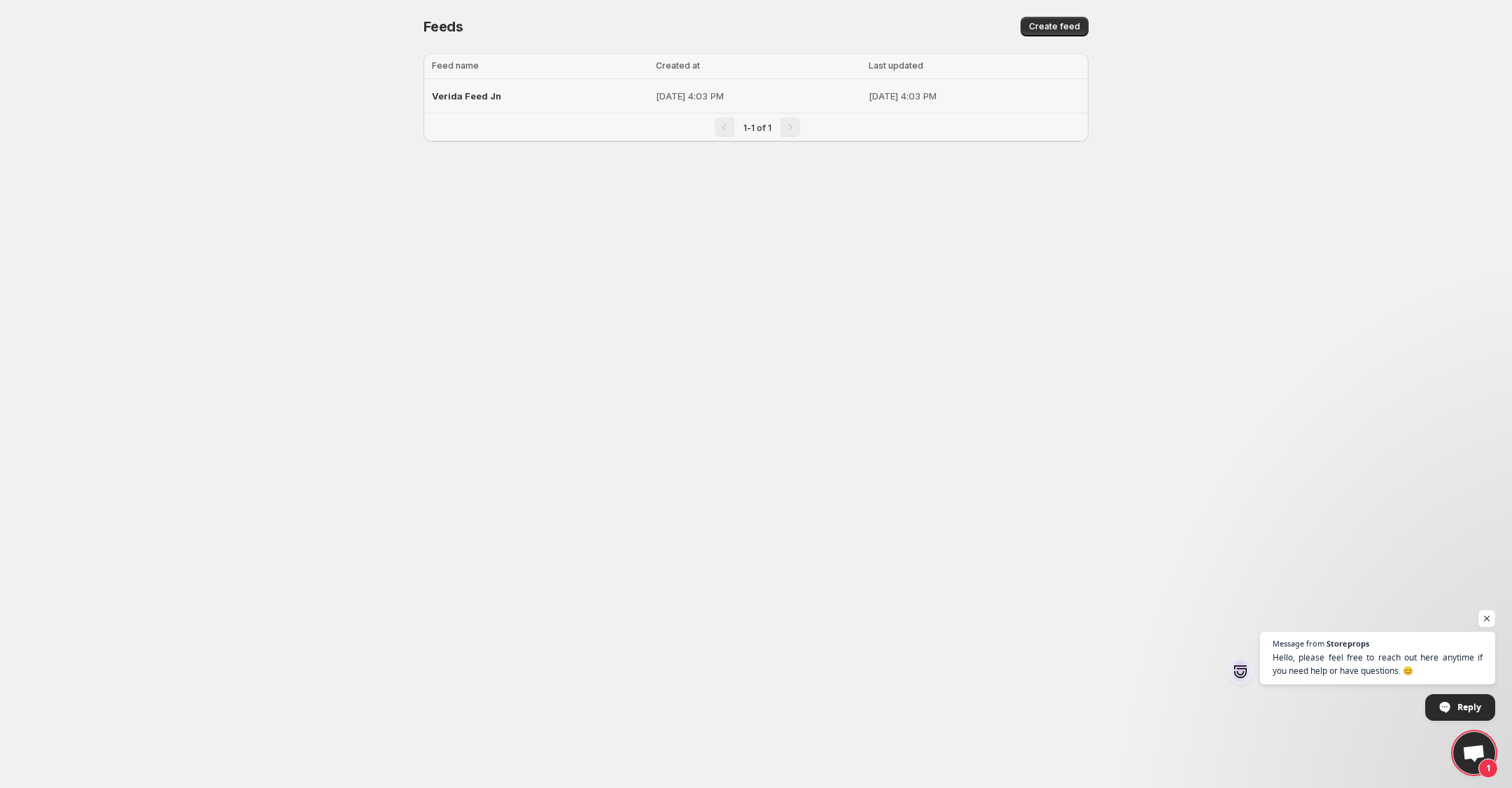
click at [599, 94] on div "Verida Feed Jn" at bounding box center [539, 95] width 215 height 25
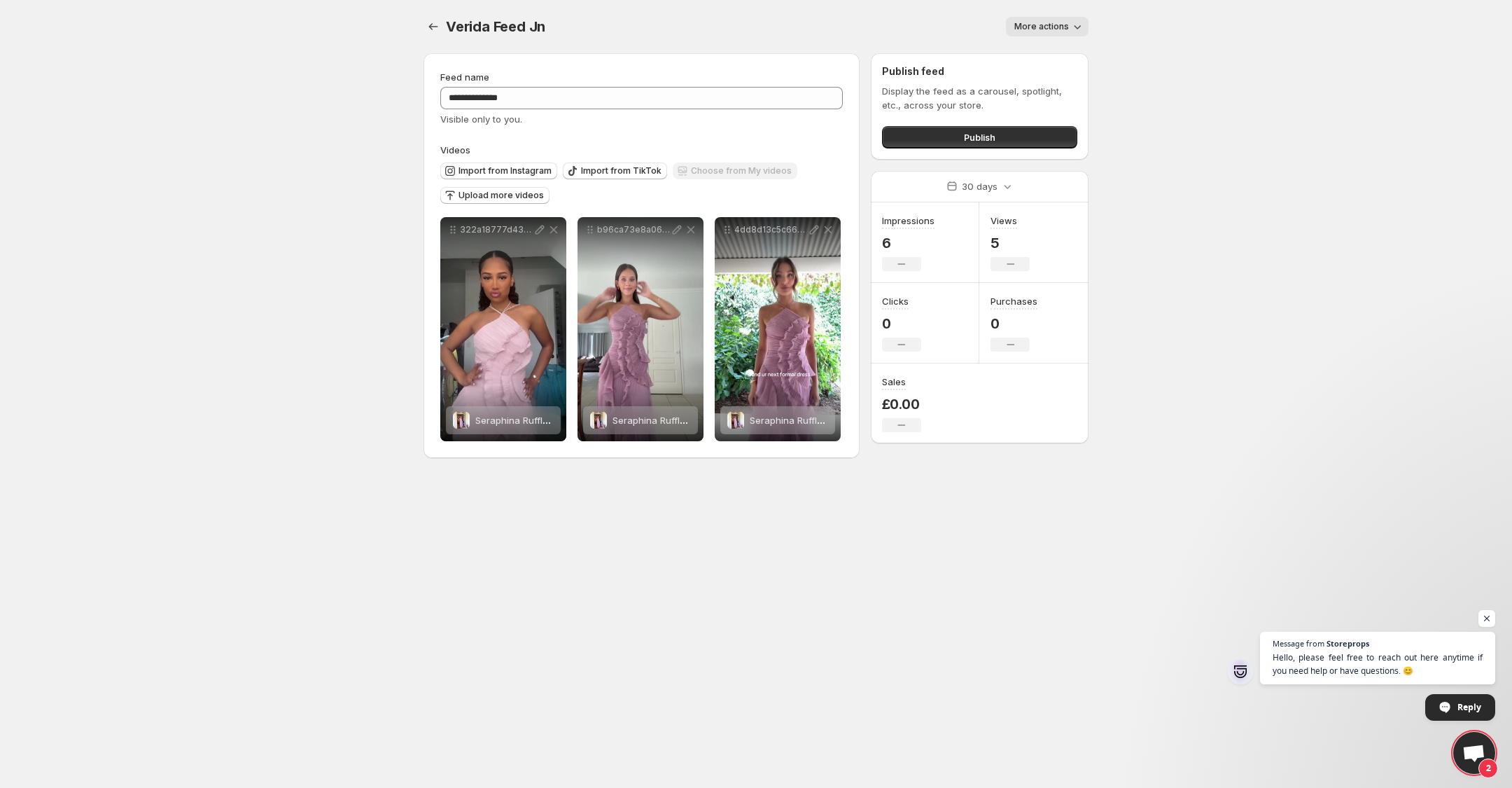
drag, startPoint x: 208, startPoint y: 98, endPoint x: 200, endPoint y: 97, distance: 8.1
drag, startPoint x: 200, startPoint y: 97, endPoint x: 0, endPoint y: 23, distance: 213.3
click at [67, 61] on body "**********" at bounding box center [756, 394] width 1512 height 788
